Goal: Find specific page/section: Locate a particular part of the current website

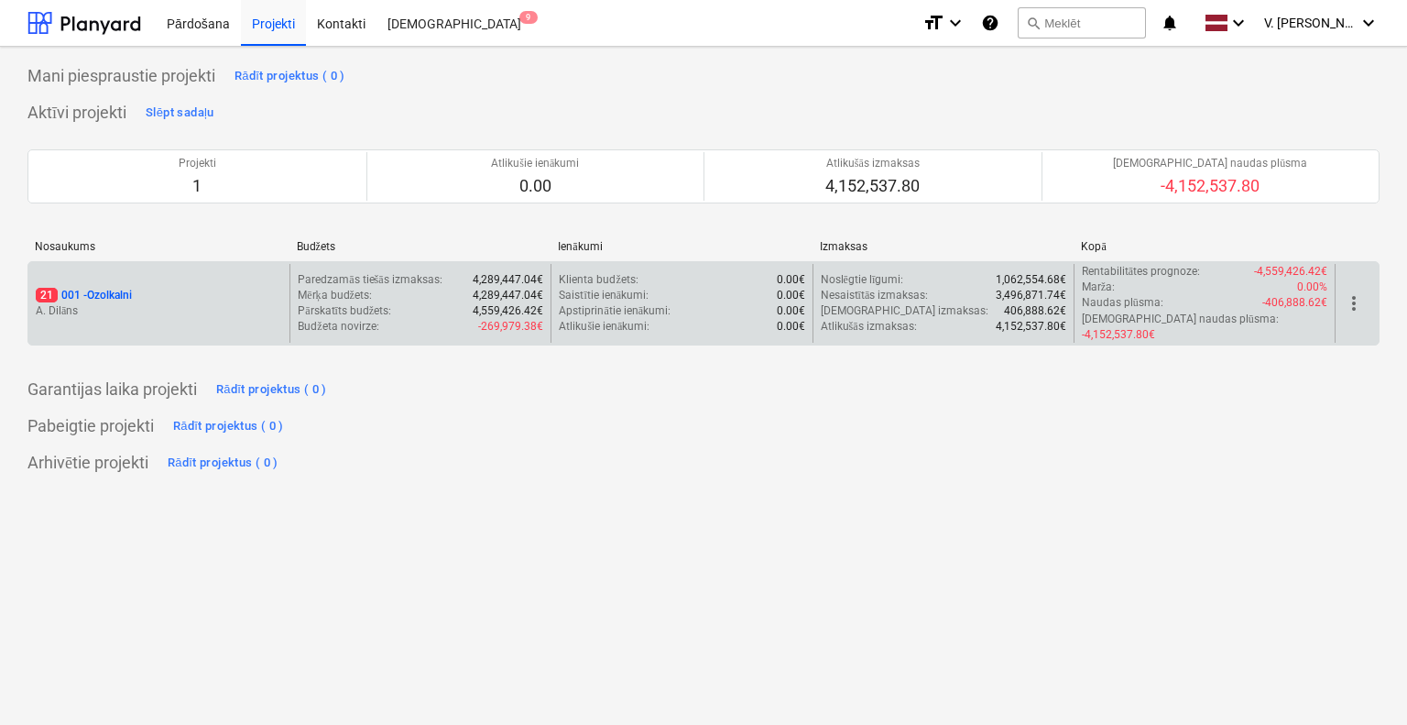
click at [271, 303] on p "A. Dilāns" at bounding box center [159, 311] width 246 height 16
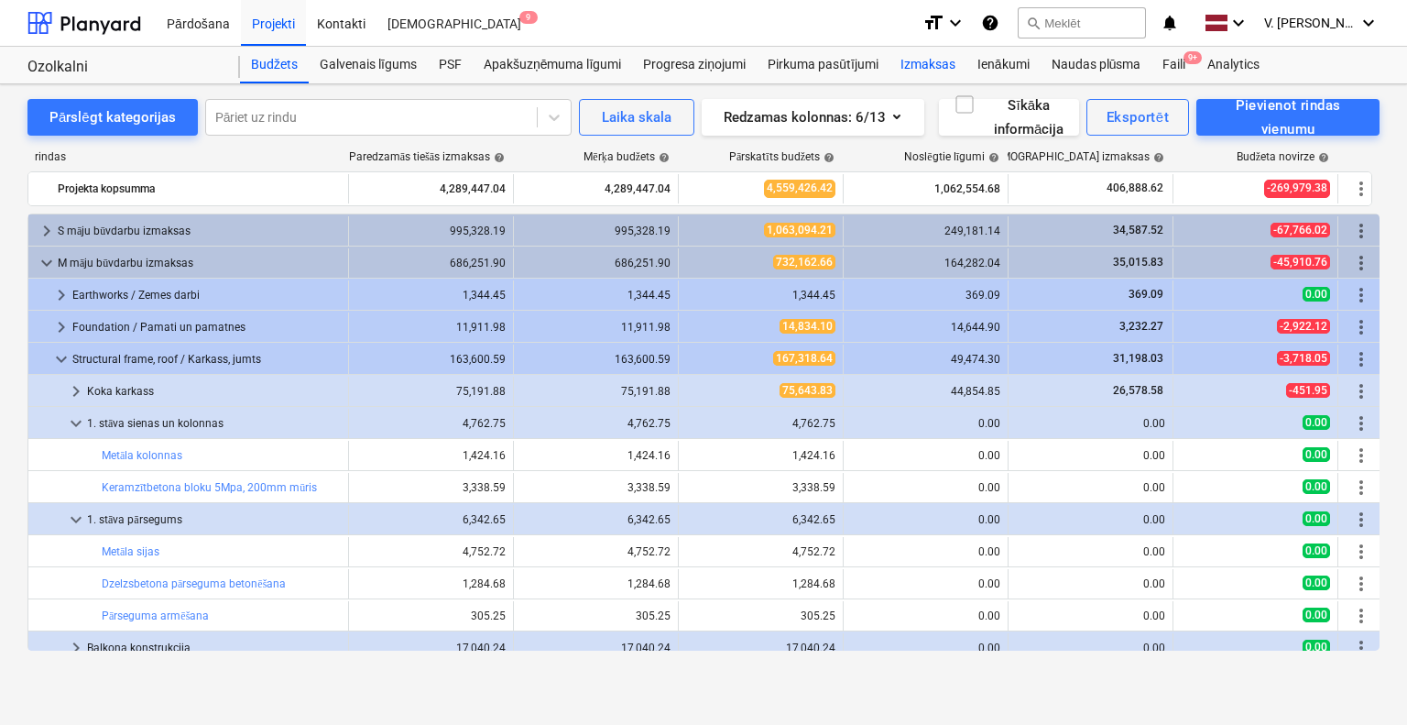
click at [937, 70] on div "Izmaksas" at bounding box center [928, 65] width 77 height 37
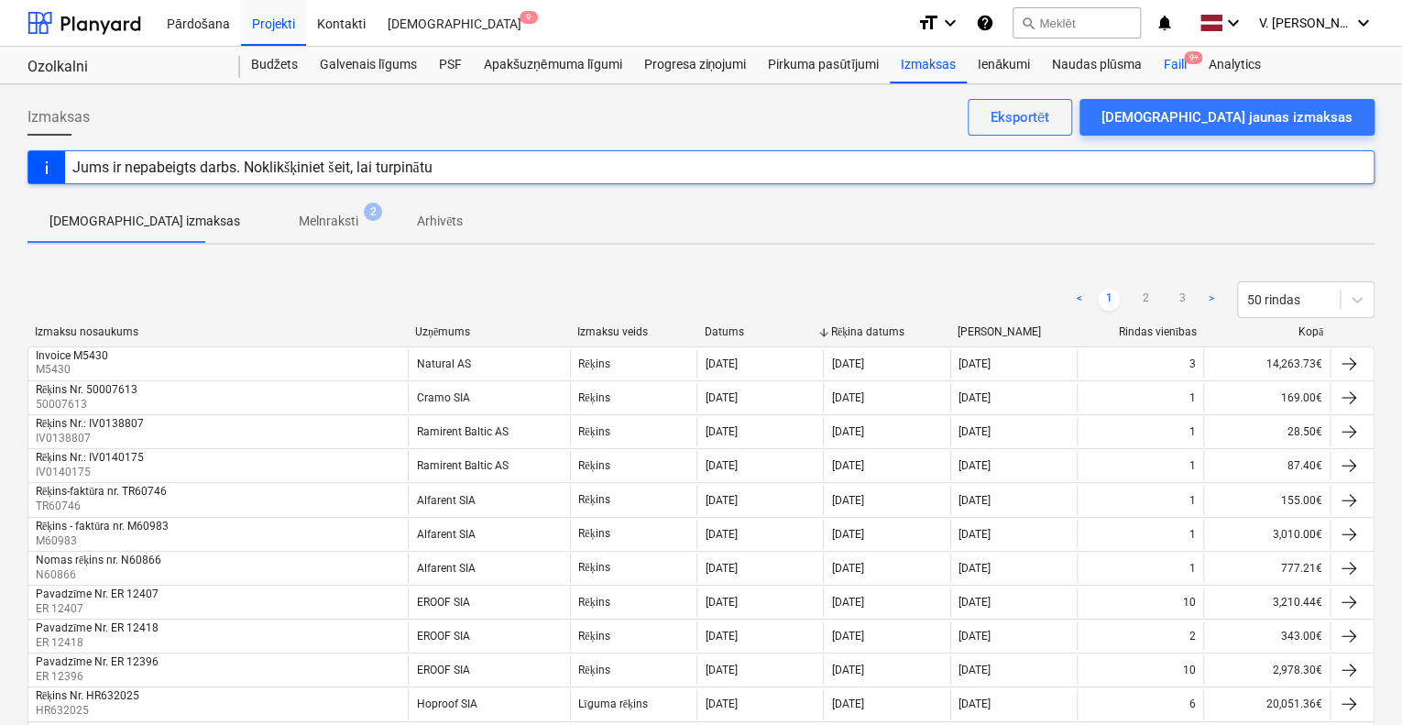
click at [1178, 63] on div "Faili 9+" at bounding box center [1174, 65] width 45 height 37
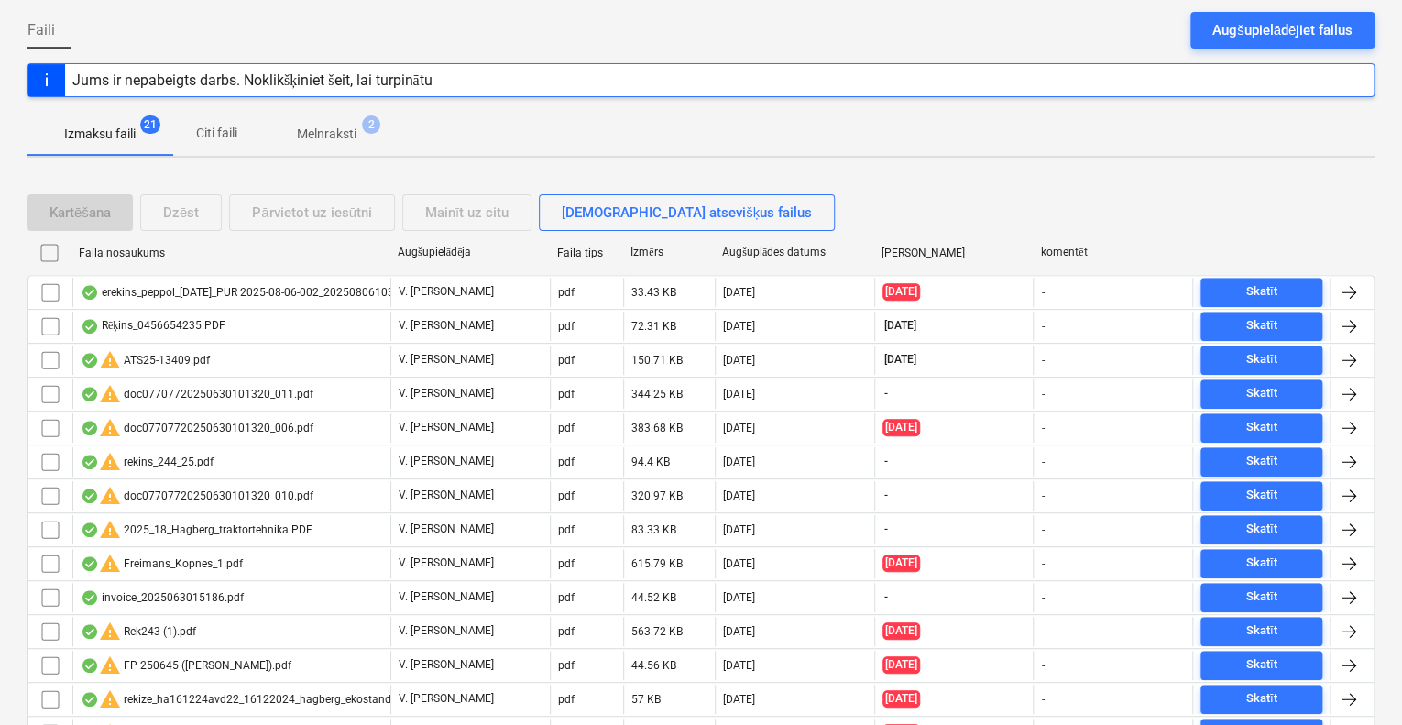
scroll to position [183, 0]
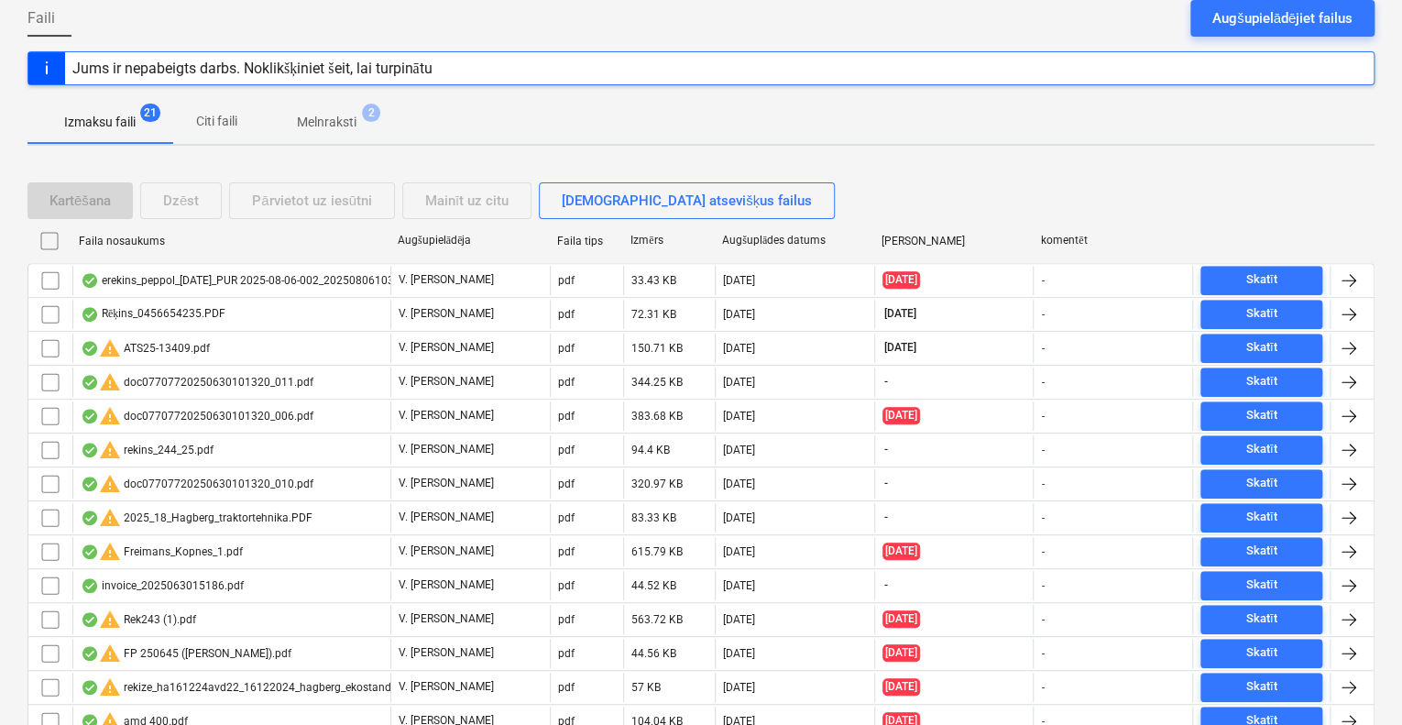
click at [213, 116] on p "Citi faili" at bounding box center [216, 121] width 44 height 19
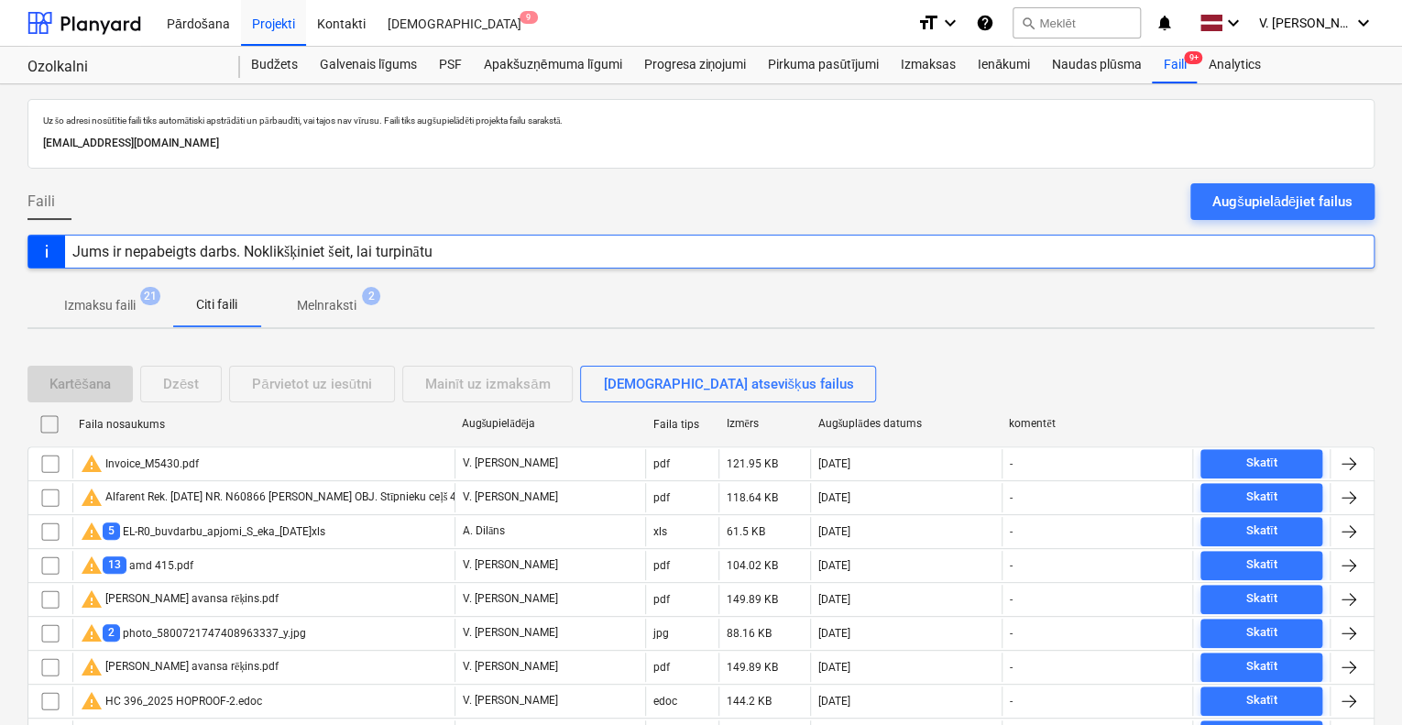
scroll to position [92, 0]
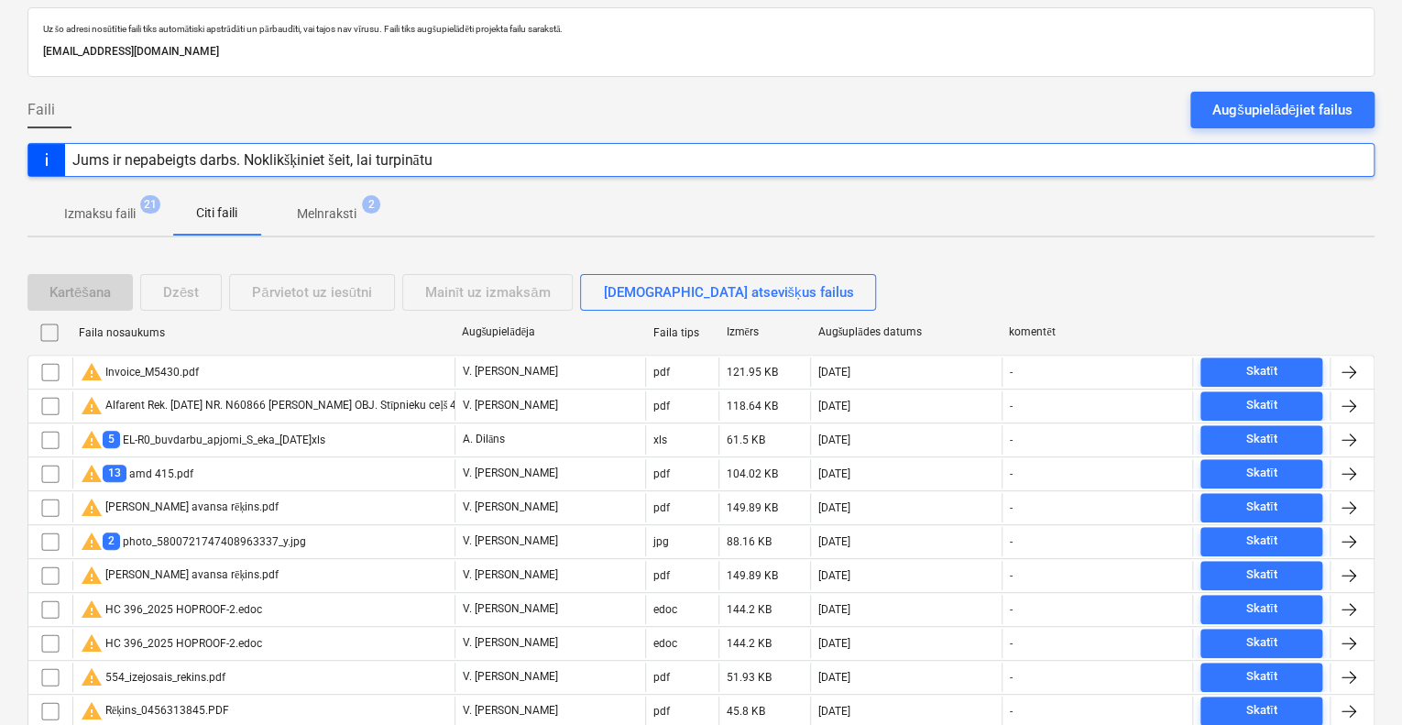
click at [344, 215] on p "Melnraksti" at bounding box center [327, 213] width 60 height 19
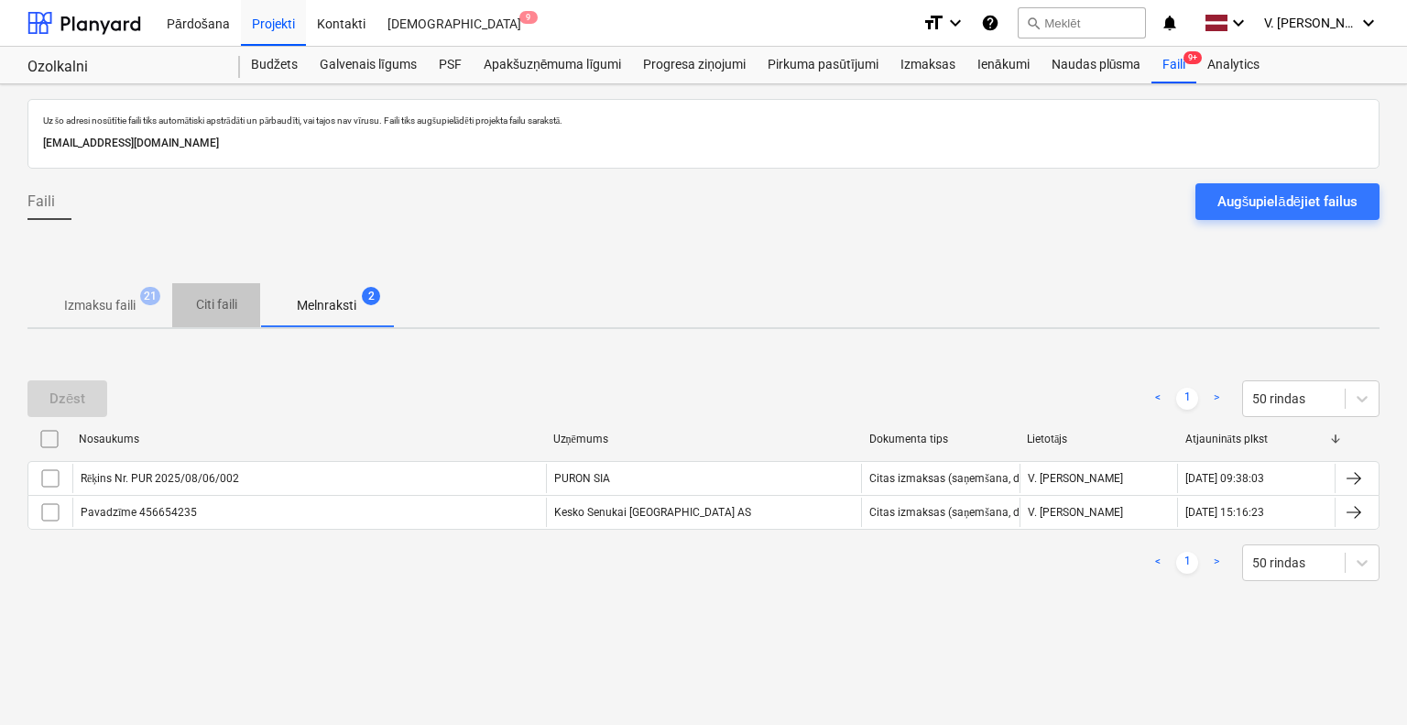
click at [230, 308] on p "Citi faili" at bounding box center [216, 304] width 44 height 19
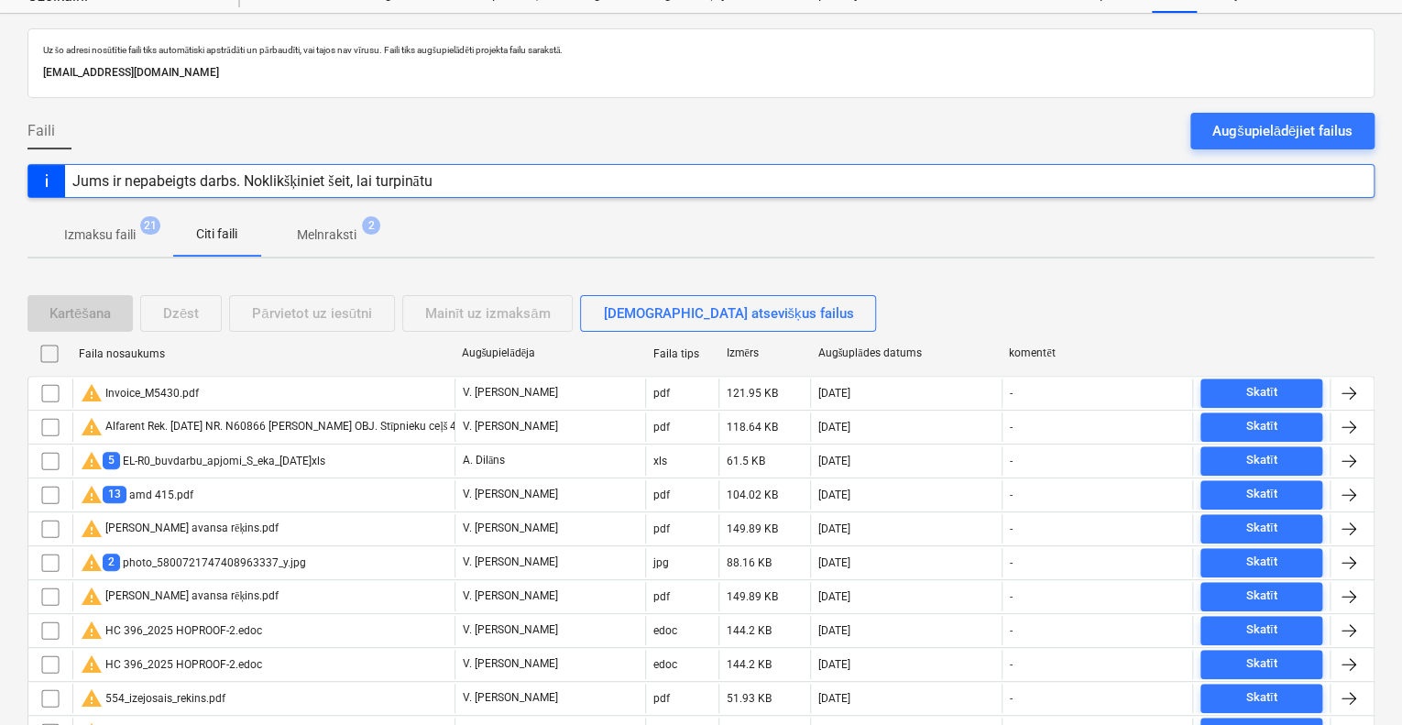
scroll to position [183, 0]
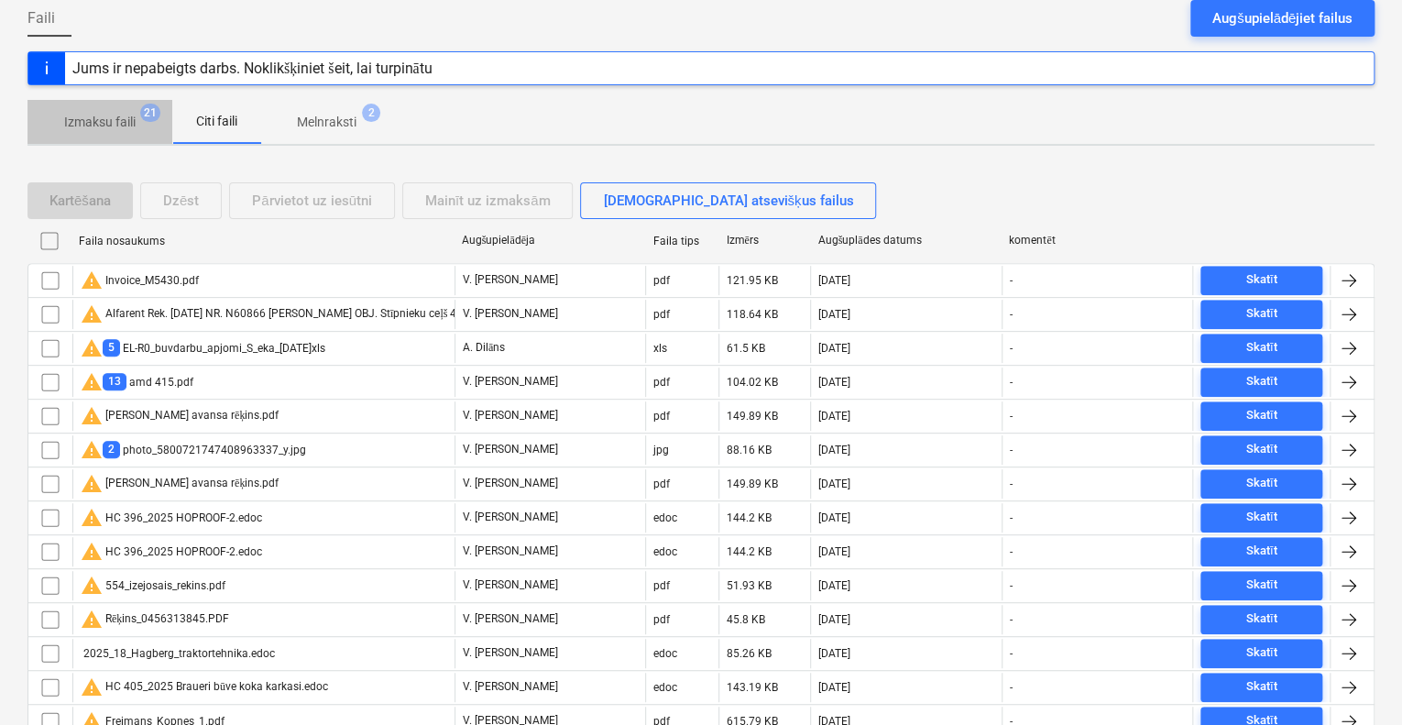
click at [112, 108] on span "Izmaksu faili 21" at bounding box center [99, 121] width 145 height 33
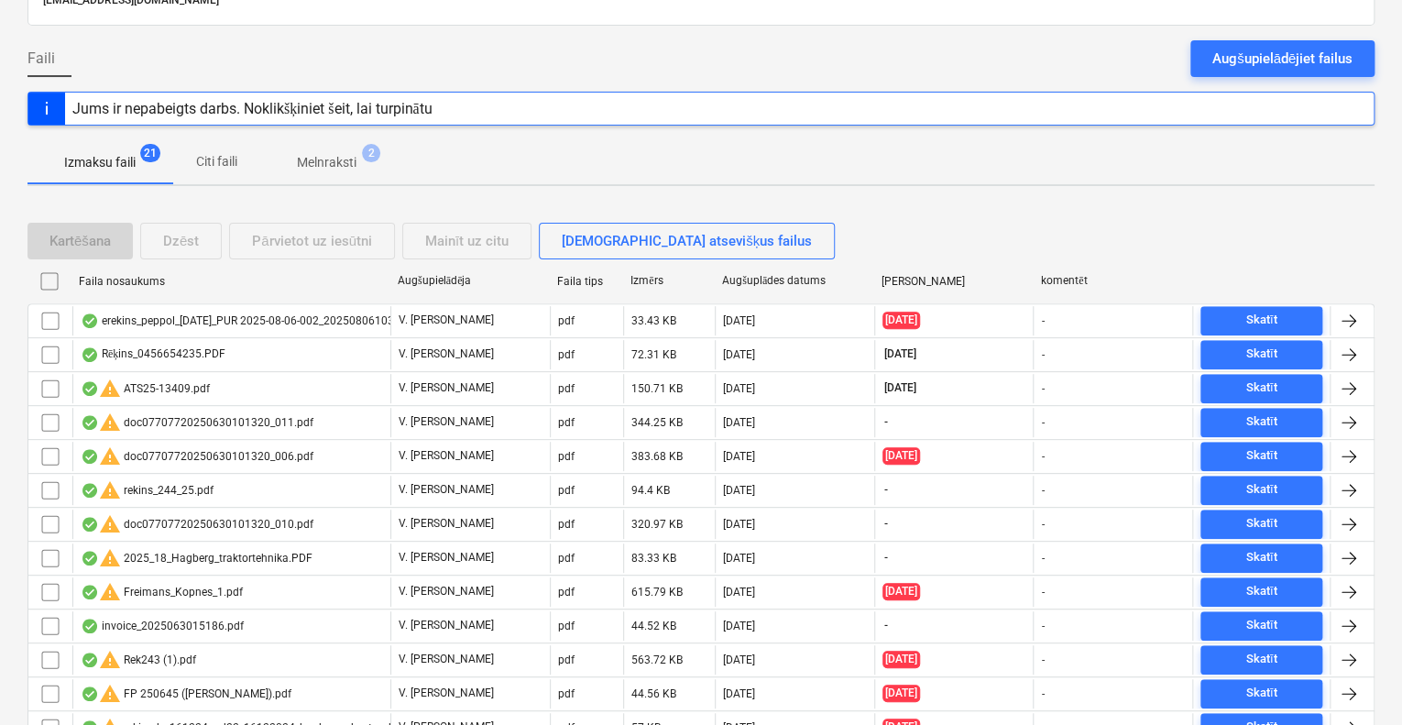
scroll to position [37, 0]
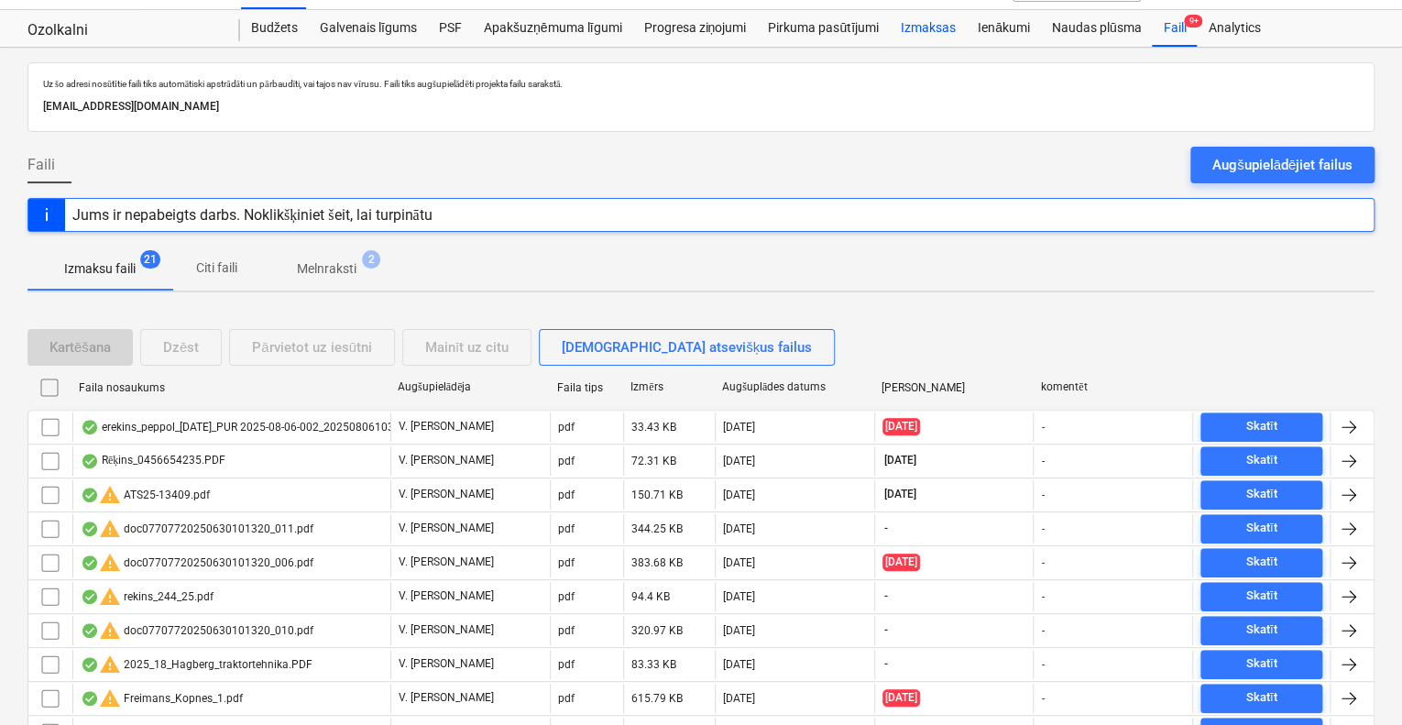
click at [942, 32] on div "Izmaksas" at bounding box center [928, 28] width 77 height 37
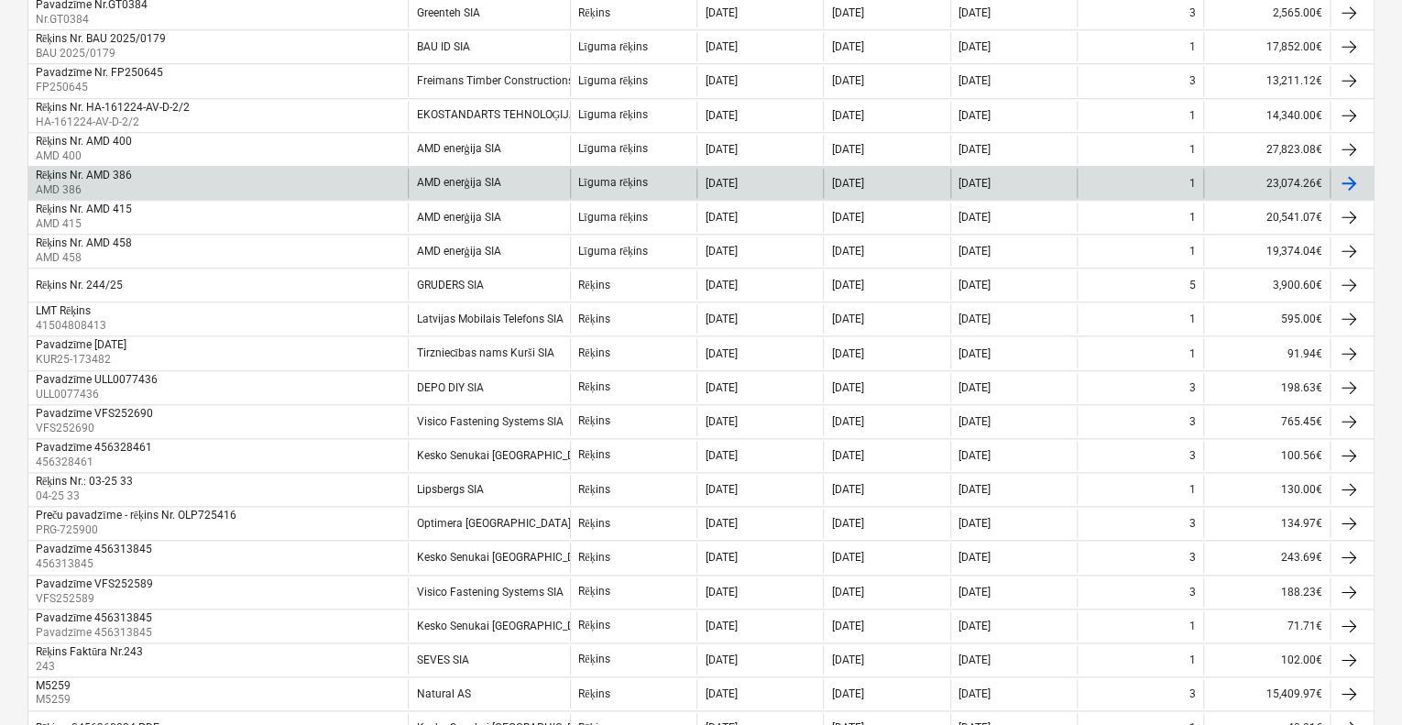
scroll to position [953, 0]
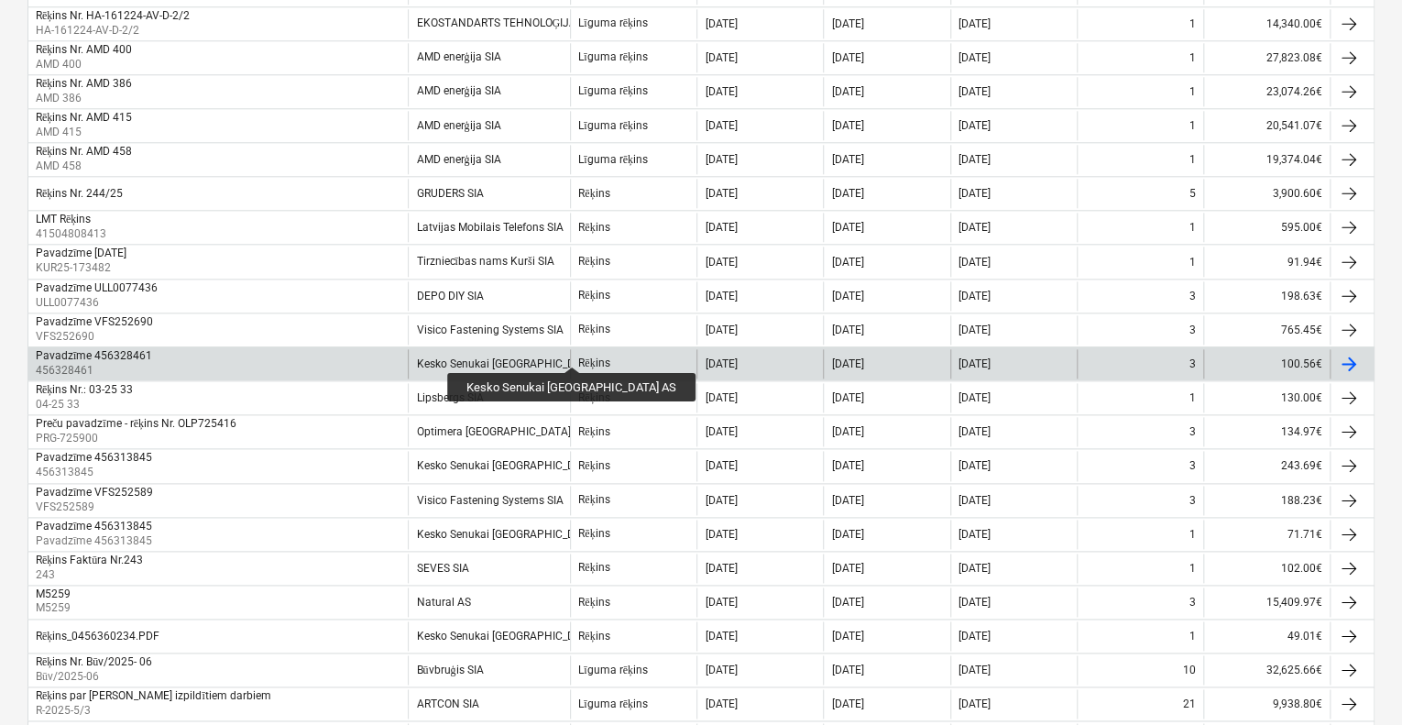
click at [531, 357] on div "Kesko Senukai [GEOGRAPHIC_DATA] AS" at bounding box center [514, 363] width 197 height 13
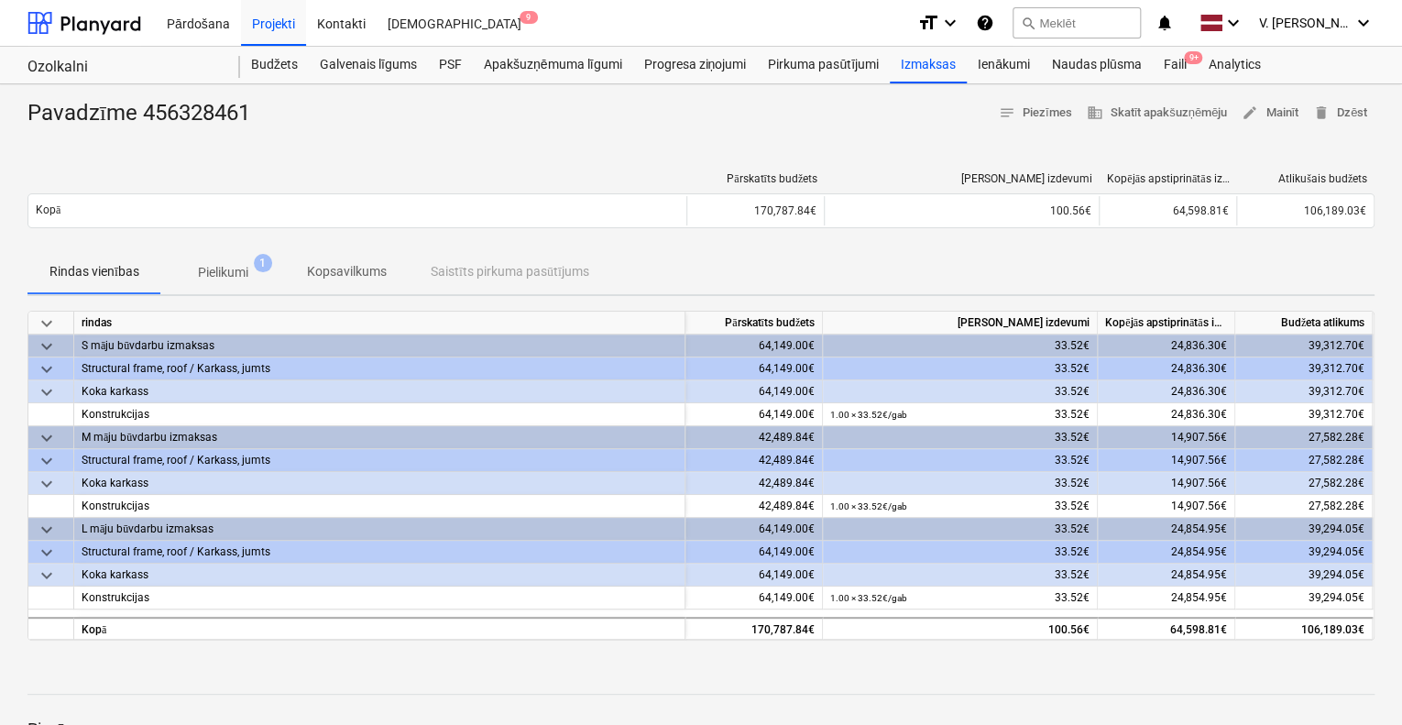
click at [249, 274] on span "Pielikumi 1" at bounding box center [223, 272] width 80 height 19
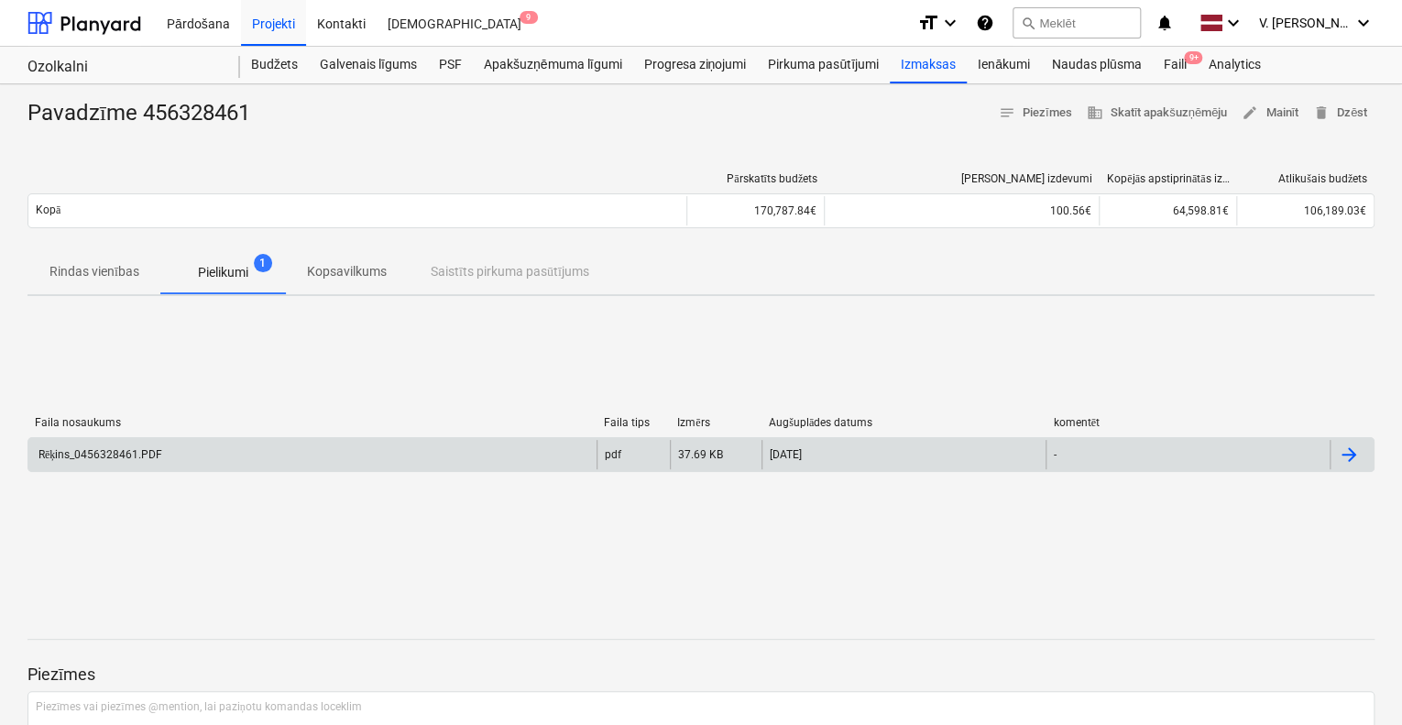
click at [352, 450] on div "Rēķins_0456328461.PDF" at bounding box center [312, 454] width 568 height 29
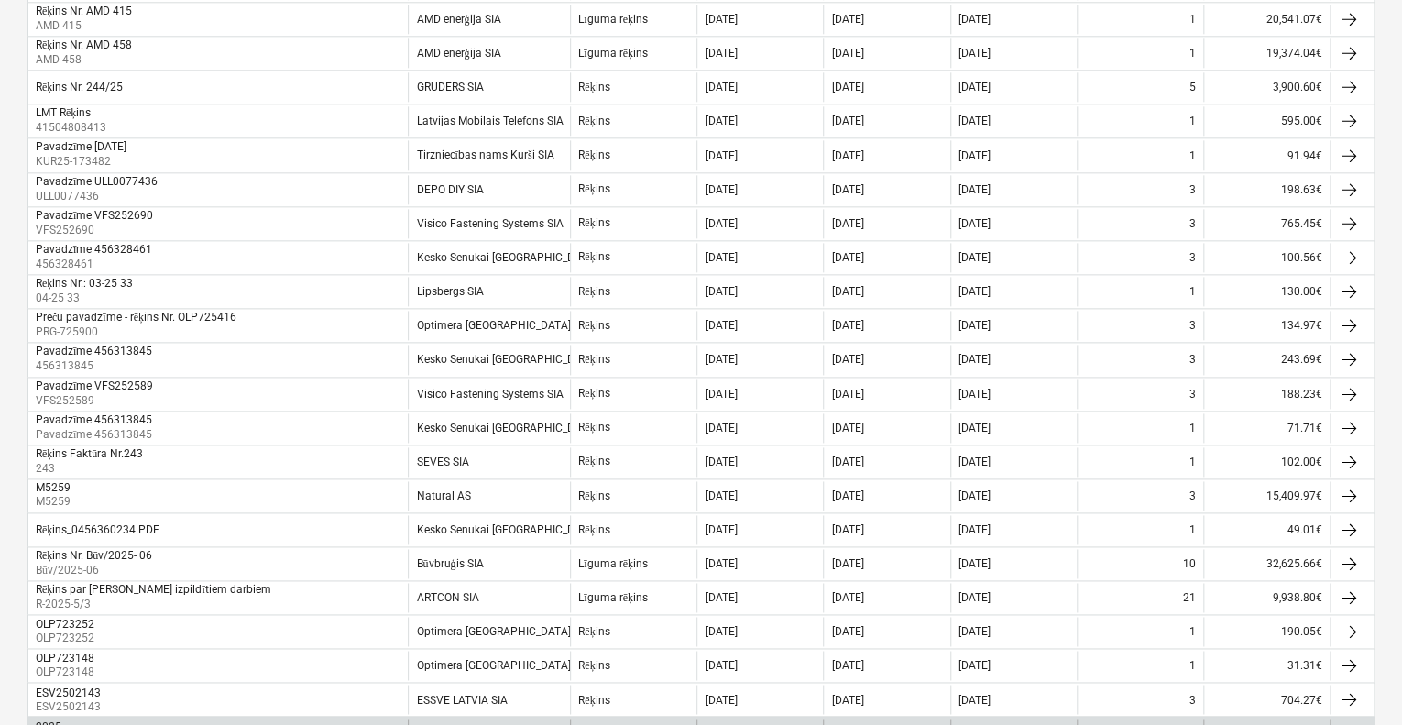
scroll to position [1042, 0]
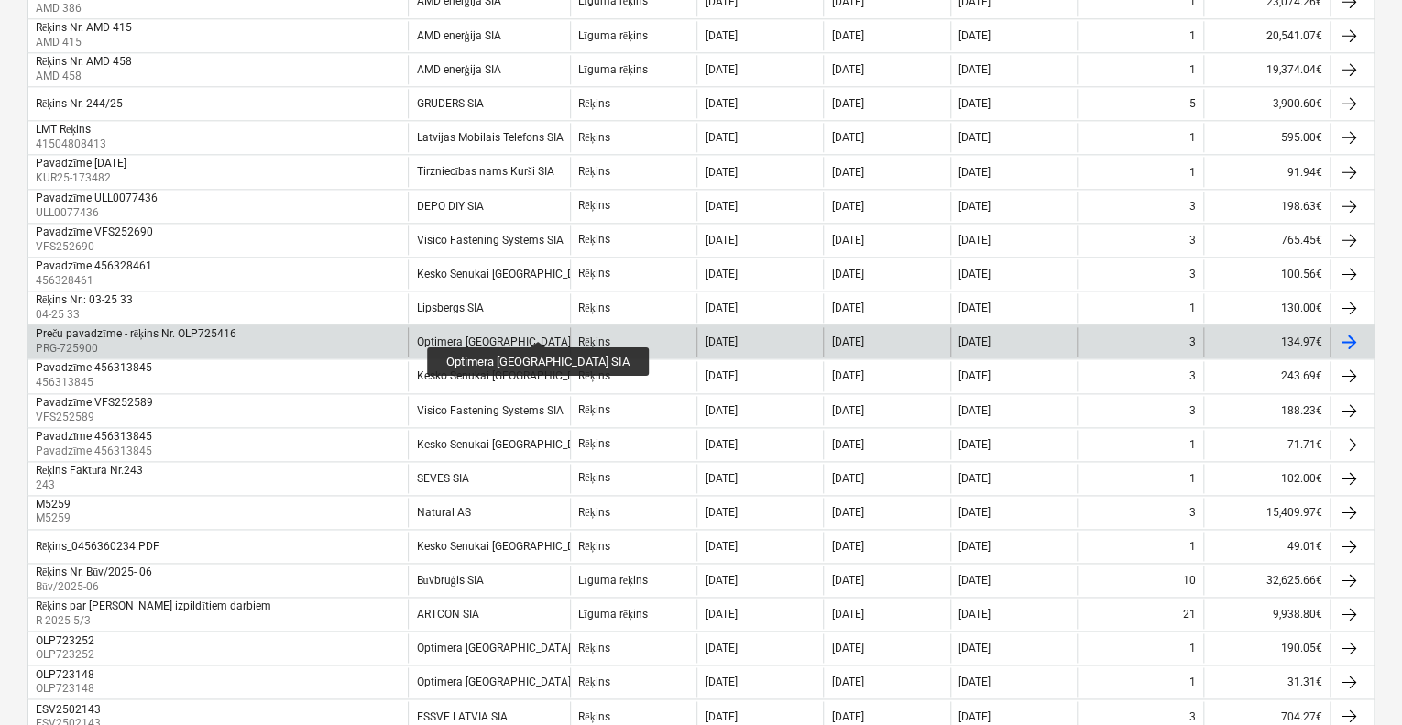
click at [498, 335] on div "Optimera [GEOGRAPHIC_DATA] SIA" at bounding box center [502, 341] width 173 height 13
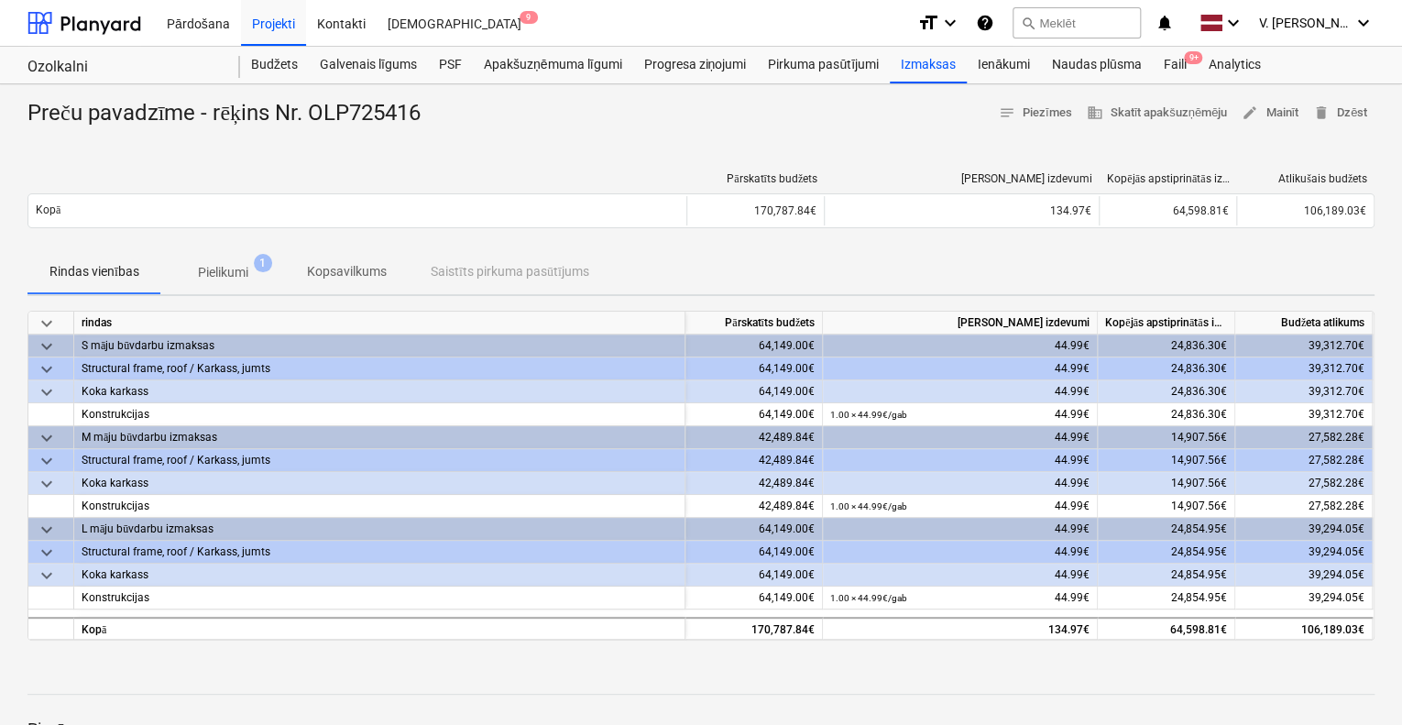
click at [208, 263] on p "Pielikumi" at bounding box center [223, 272] width 50 height 19
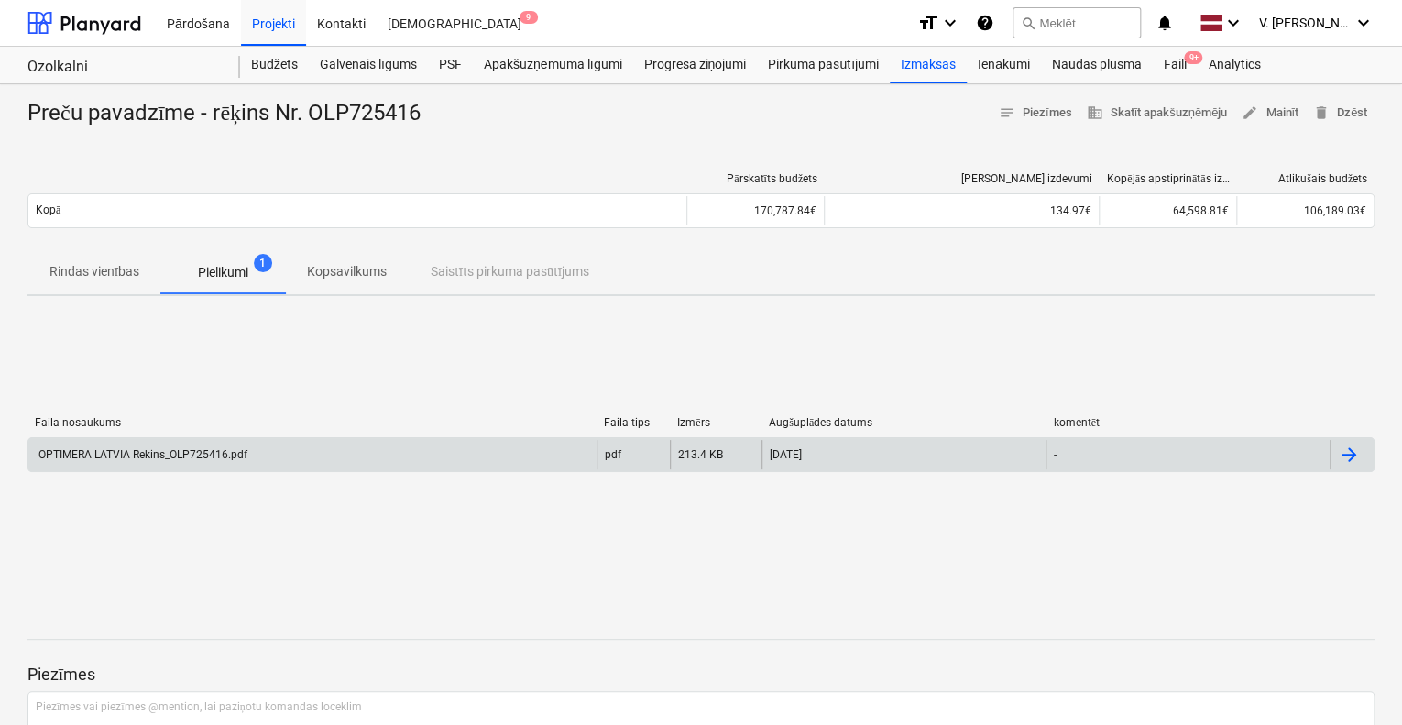
click at [370, 446] on div "OPTIMERA LATVIA Rekins_OLP725416.pdf" at bounding box center [312, 454] width 568 height 29
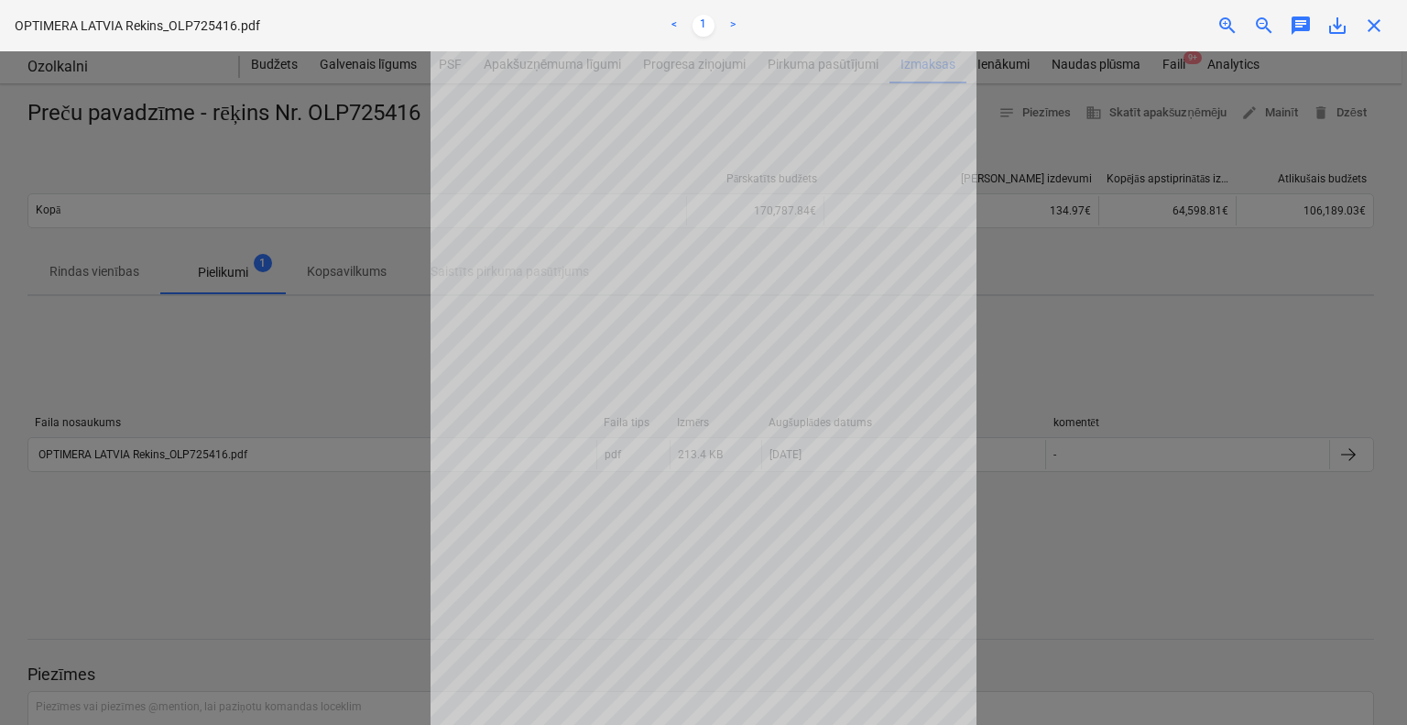
click at [378, 534] on div at bounding box center [703, 387] width 1407 height 673
